Goal: Navigation & Orientation: Find specific page/section

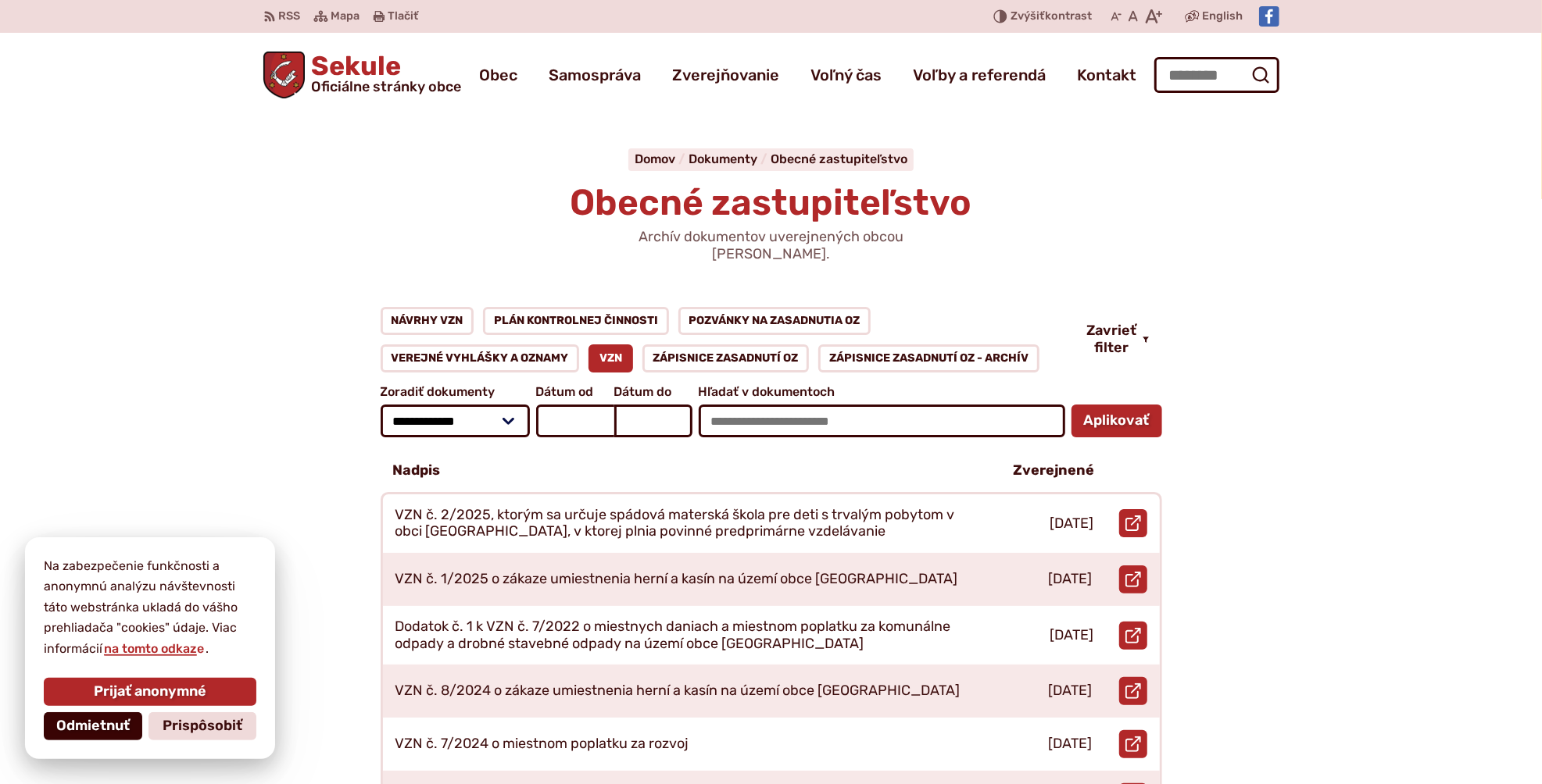
click at [106, 730] on span "Odmietnuť" at bounding box center [93, 727] width 73 height 17
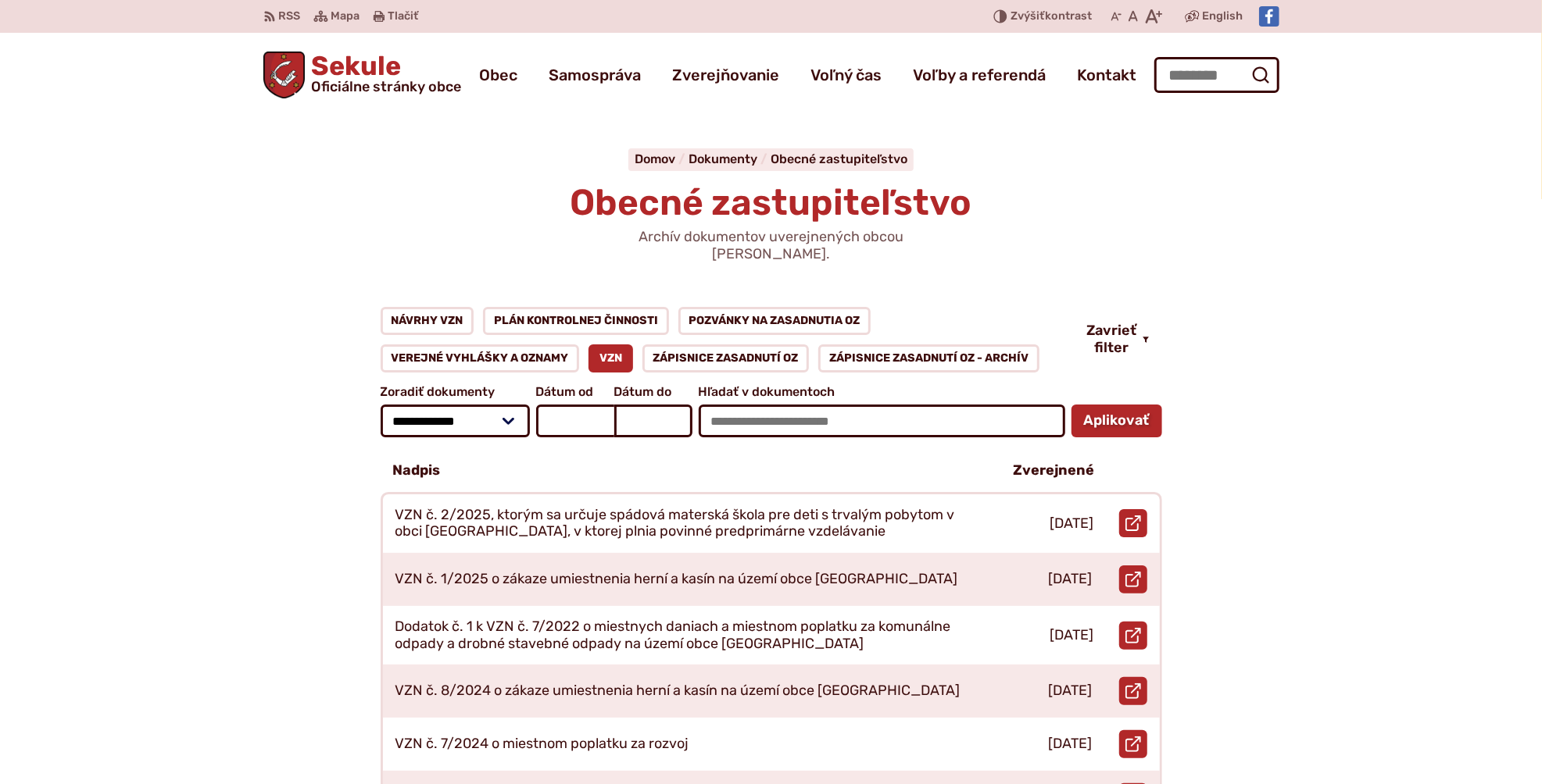
click at [356, 86] on span "Oficiálne stránky obce" at bounding box center [386, 87] width 150 height 14
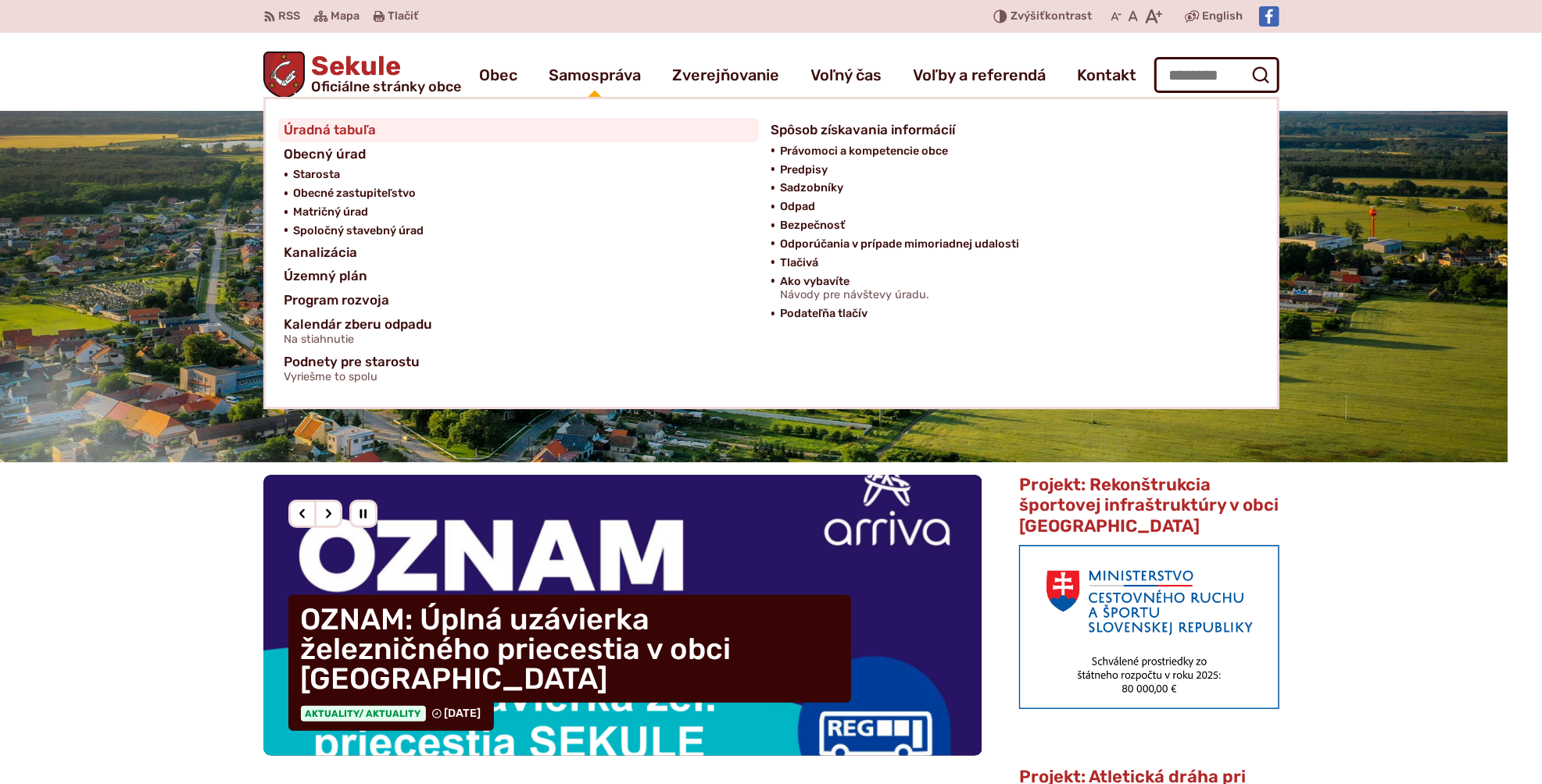
click at [331, 128] on span "Úradná tabuľa" at bounding box center [330, 130] width 93 height 24
